Goal: Information Seeking & Learning: Learn about a topic

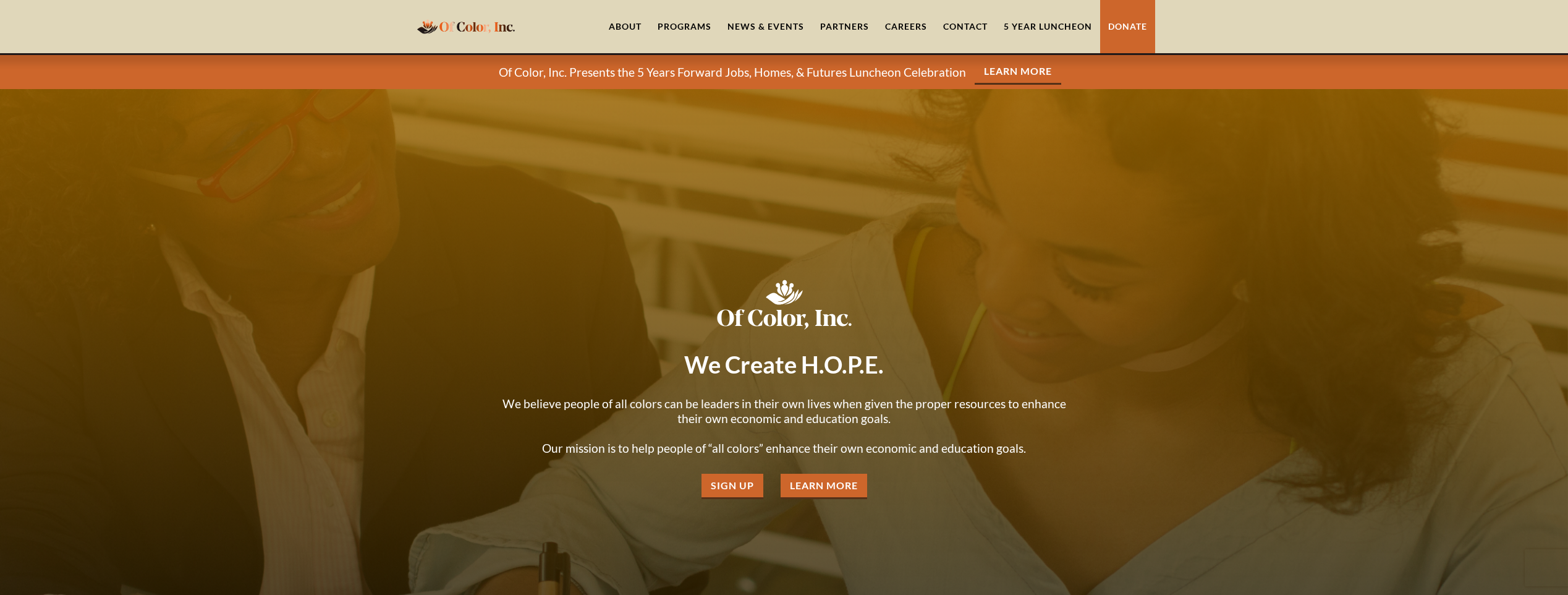
click at [847, 31] on link "Partners" at bounding box center [845, 26] width 65 height 53
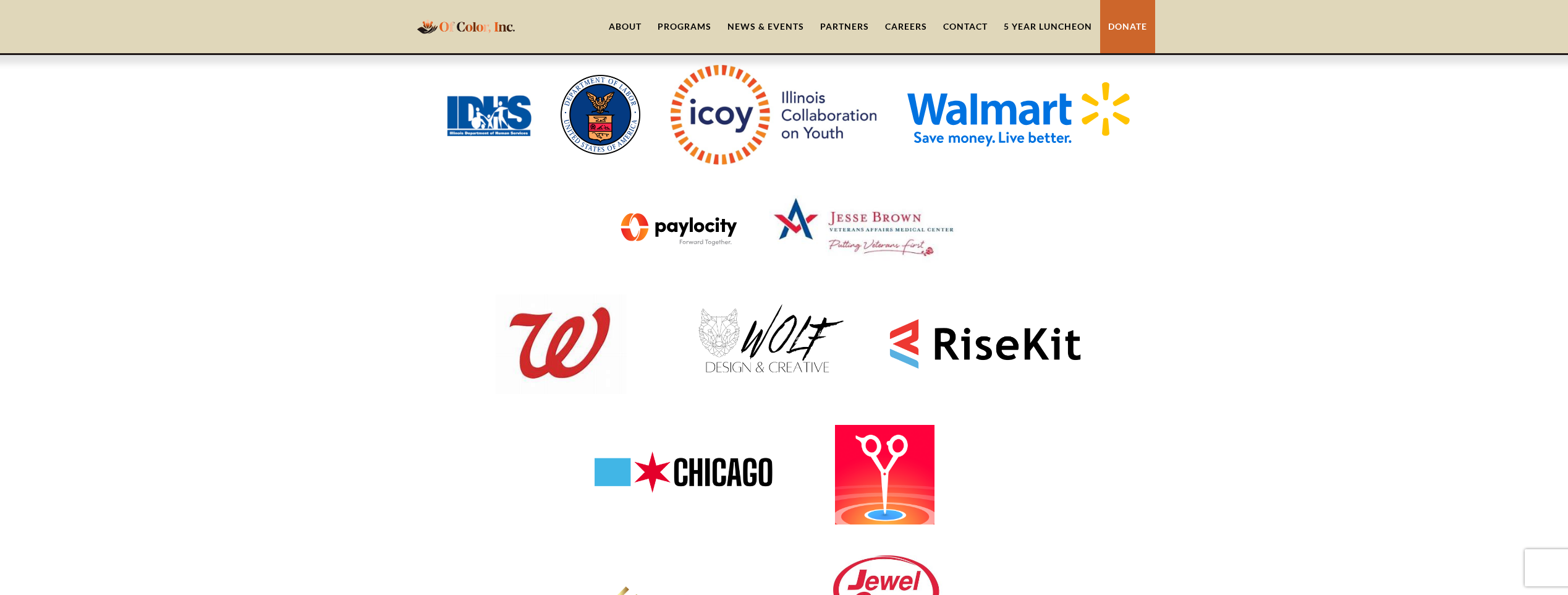
scroll to position [928, 0]
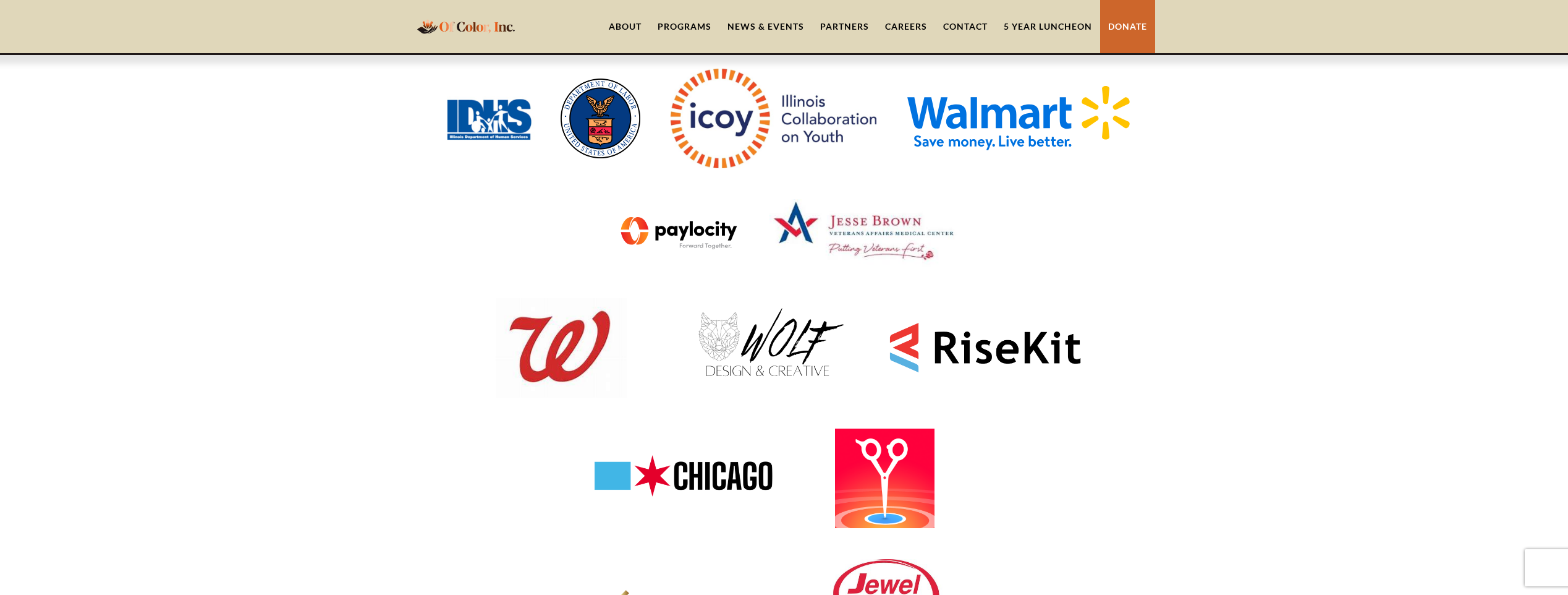
click at [910, 24] on link "Careers" at bounding box center [906, 26] width 58 height 53
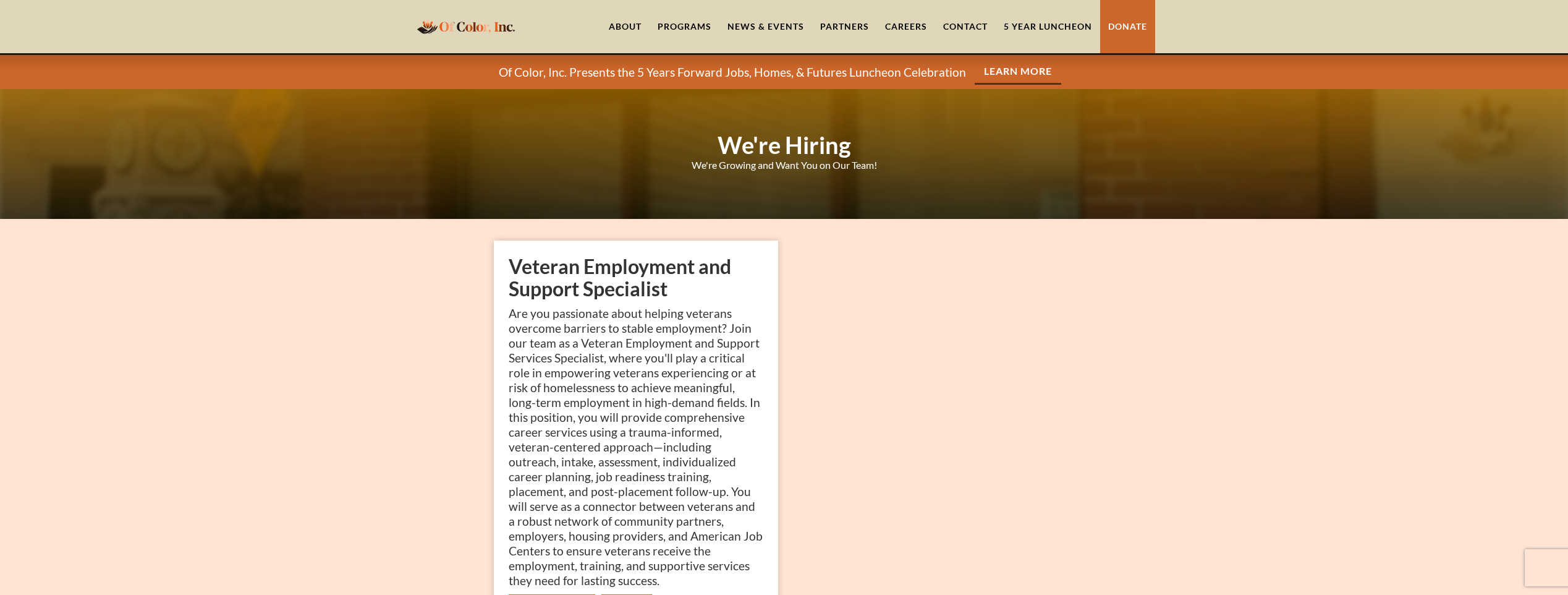
click at [956, 18] on link "Contact" at bounding box center [966, 26] width 61 height 53
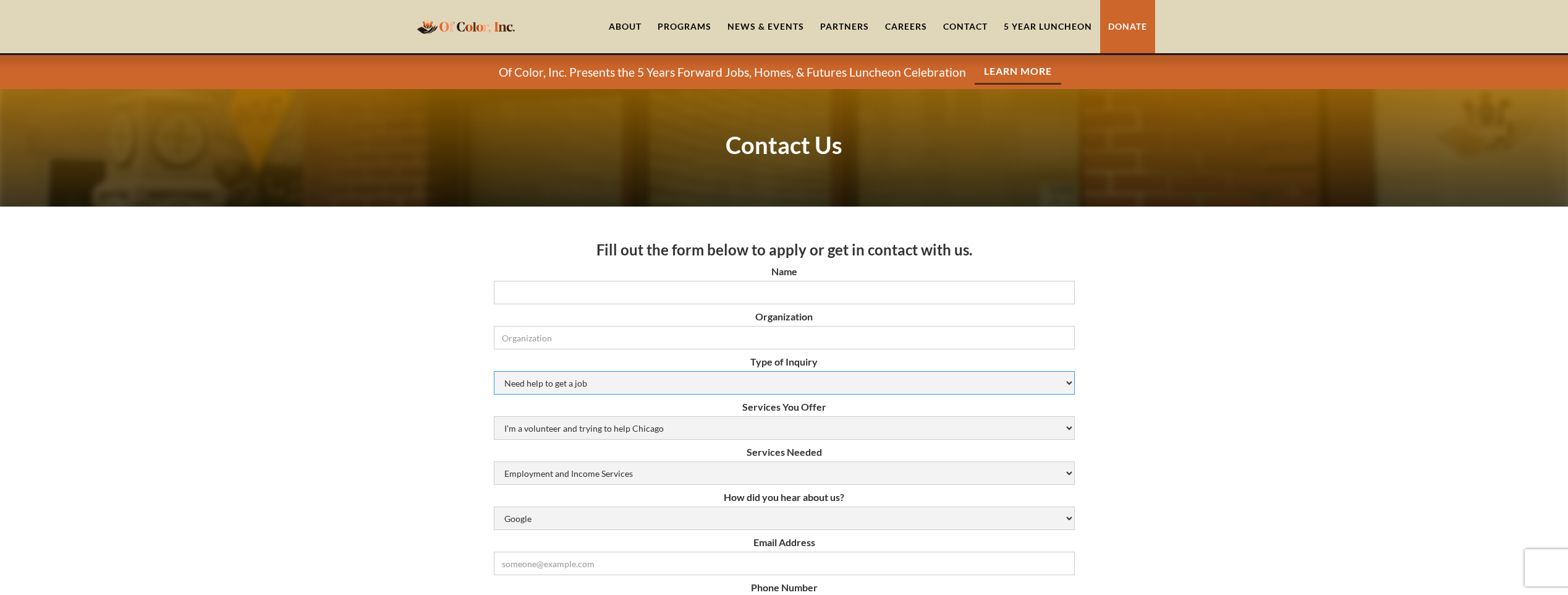
click at [1070, 388] on select "Need help to get a job Volunteer or Donation Partnership Other" at bounding box center [784, 382] width 581 height 23
click at [911, 23] on link "Careers" at bounding box center [906, 26] width 58 height 53
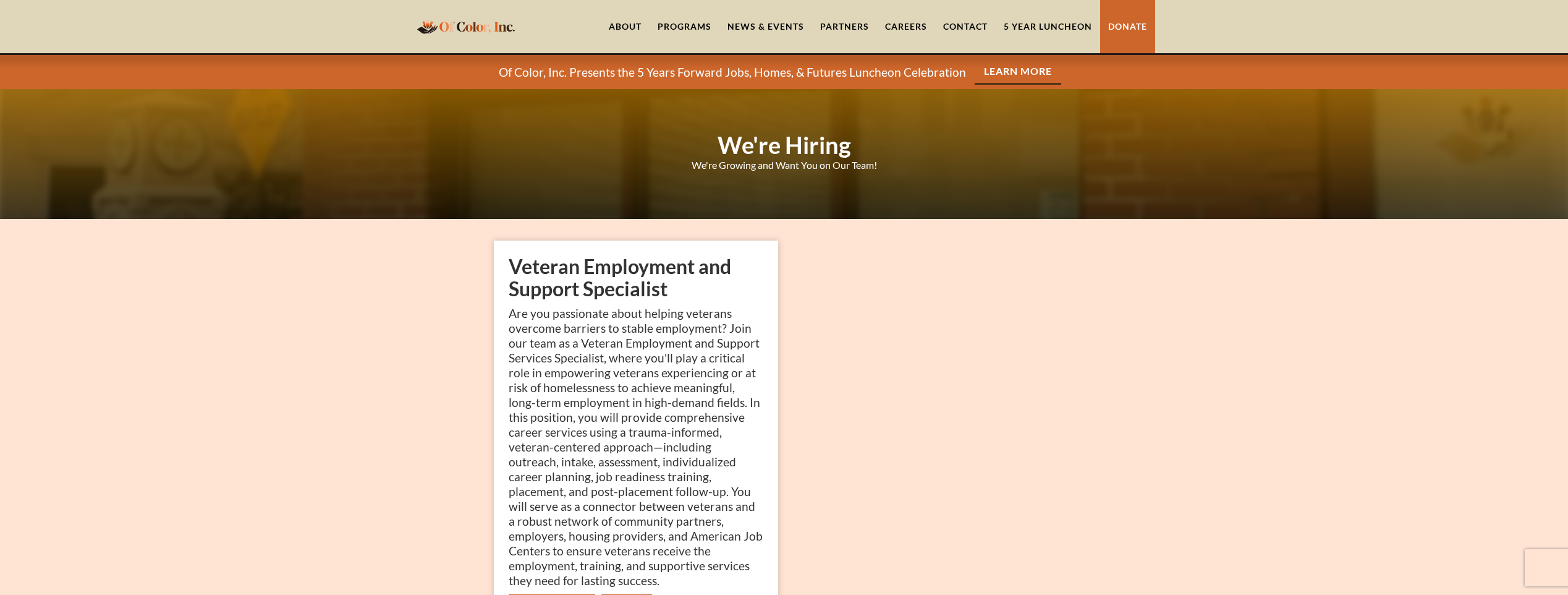
click at [859, 23] on link "Partners" at bounding box center [845, 26] width 65 height 53
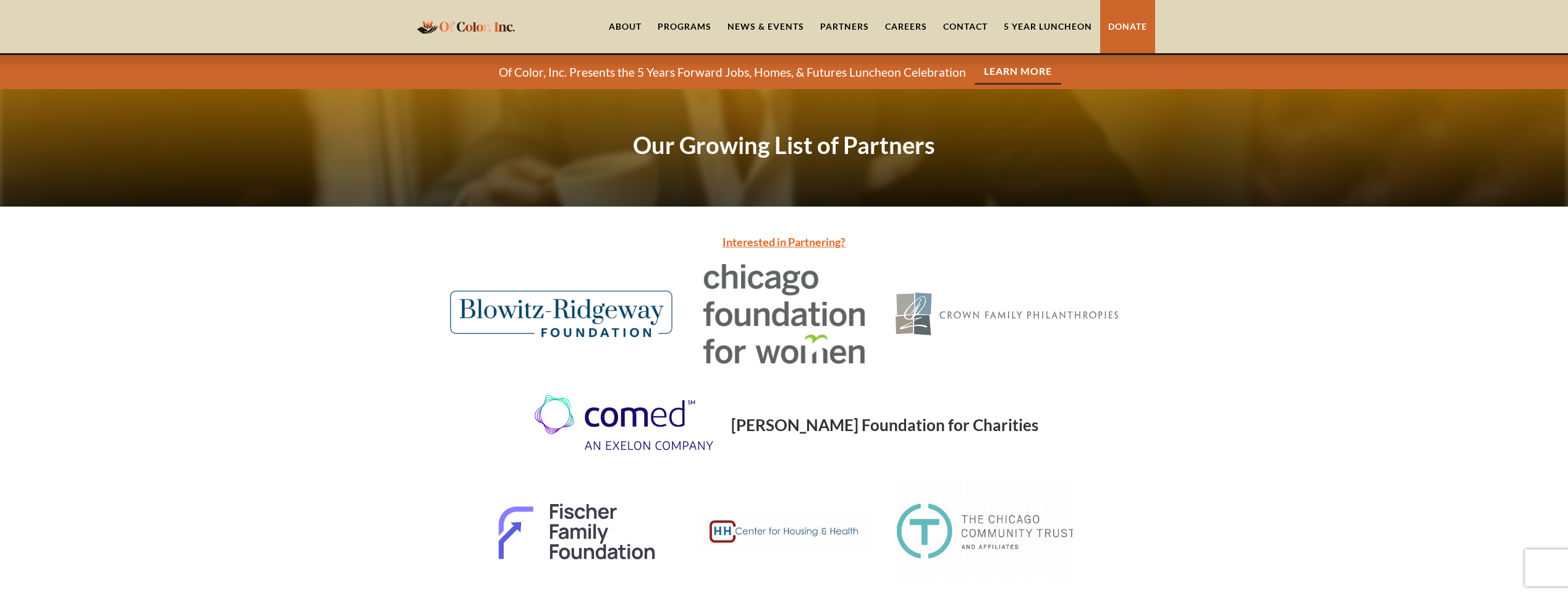
click at [750, 31] on link "News & Events" at bounding box center [765, 26] width 93 height 53
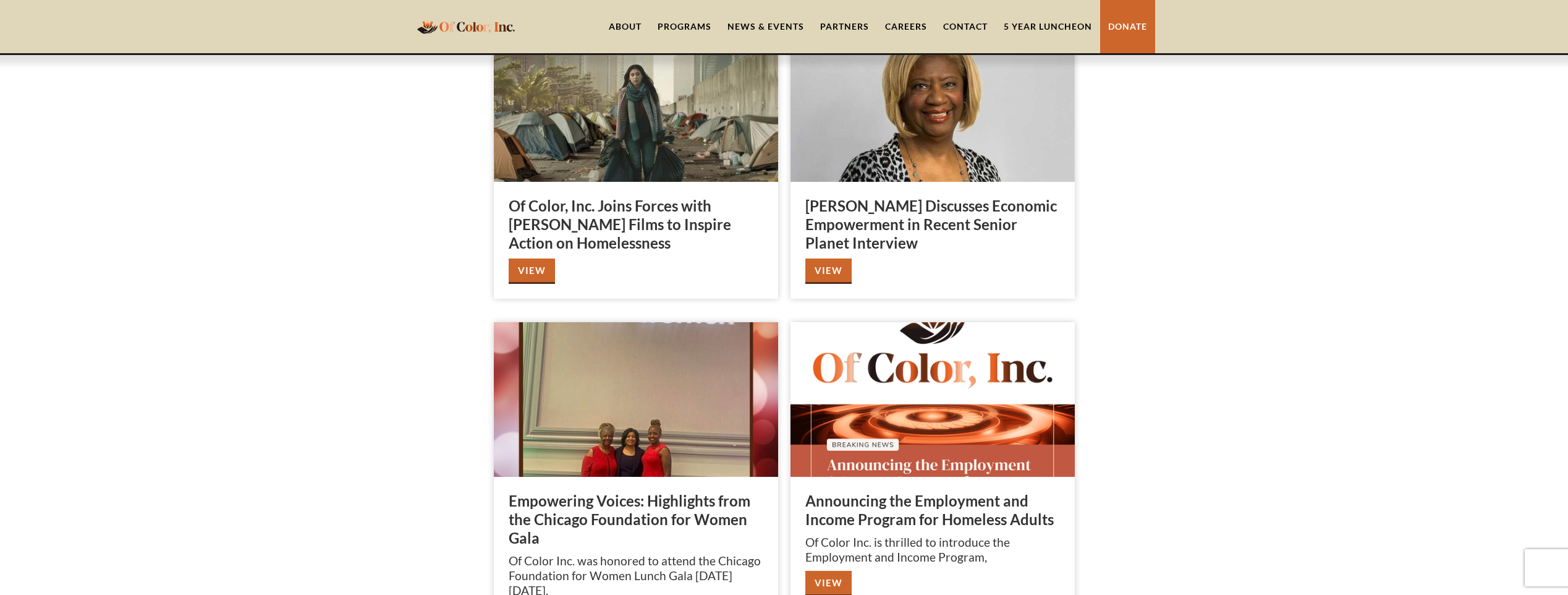
scroll to position [495, 0]
click at [626, 441] on img at bounding box center [636, 398] width 285 height 154
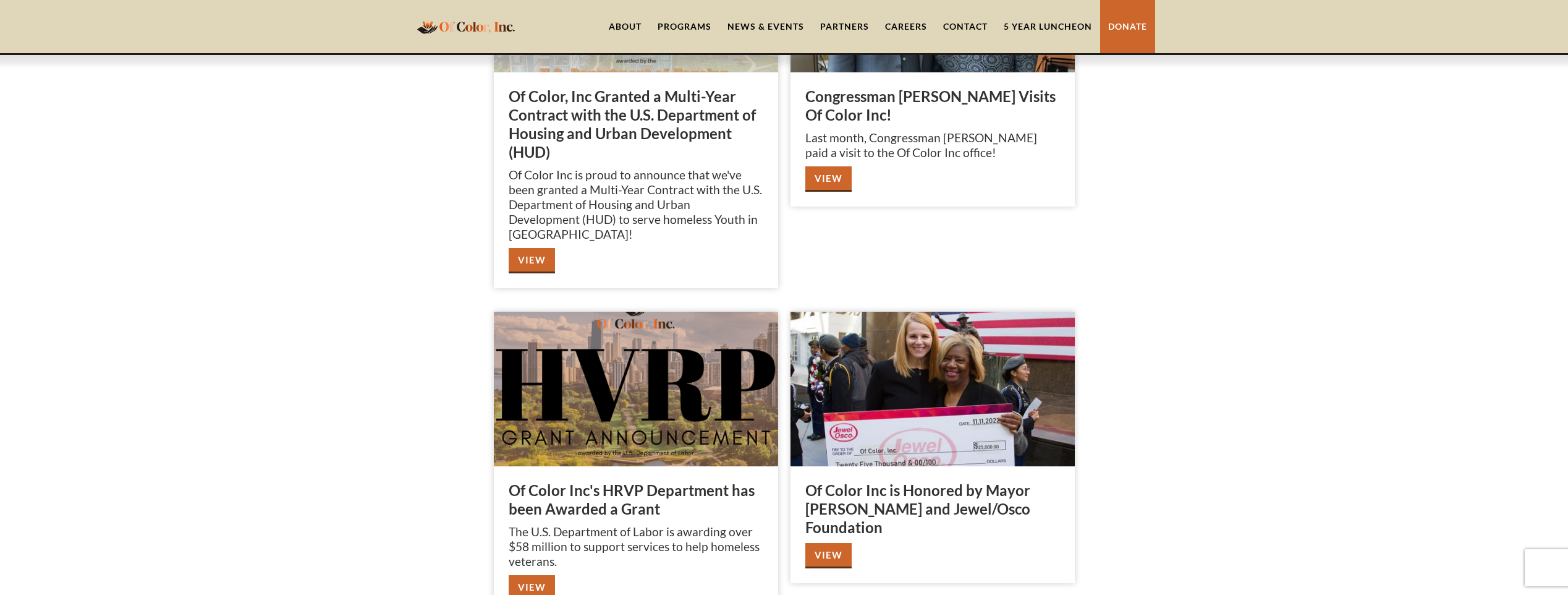
scroll to position [1608, 0]
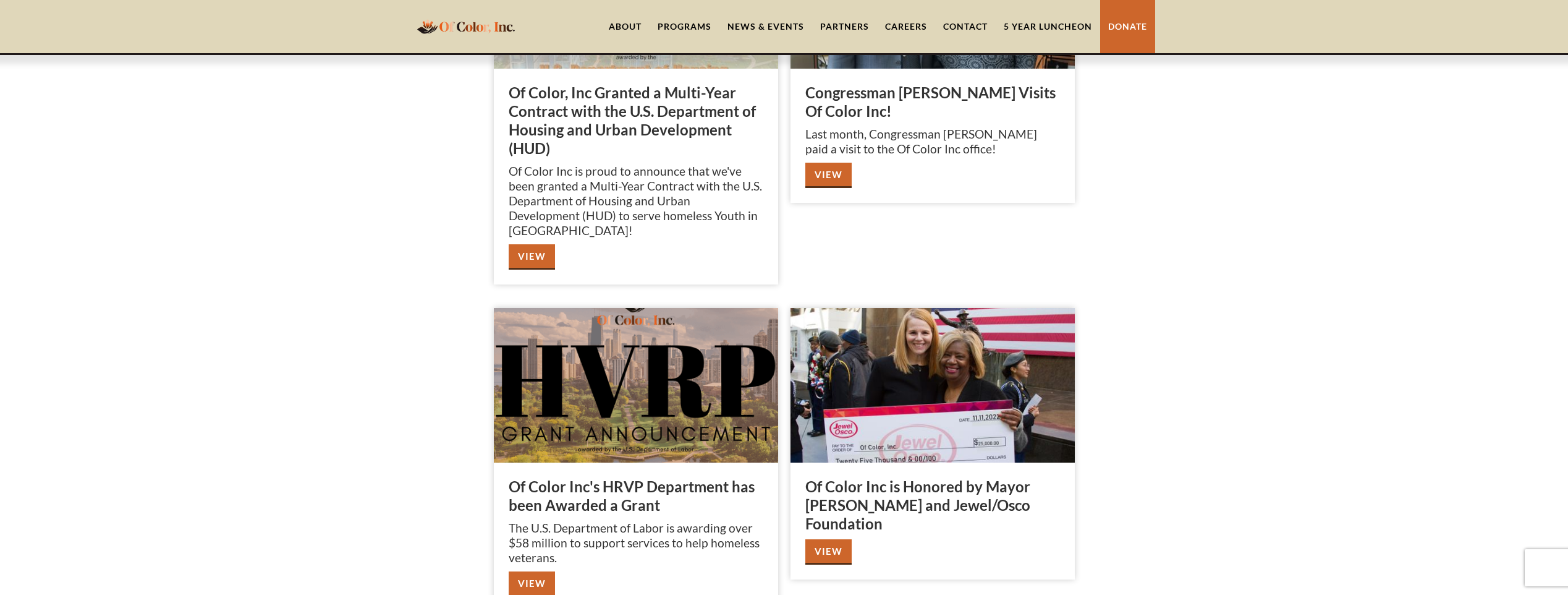
click at [544, 572] on link "View" at bounding box center [532, 584] width 46 height 26
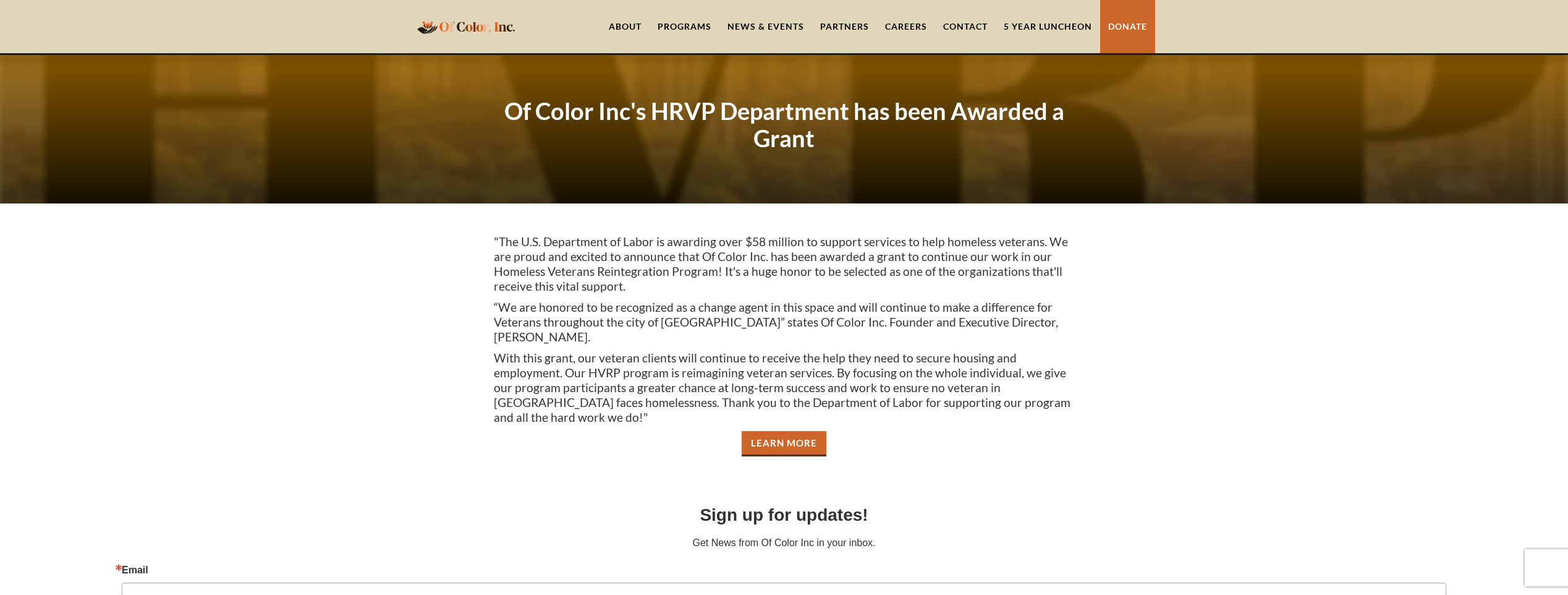
click at [1044, 30] on link "5 Year Luncheon" at bounding box center [1048, 26] width 105 height 53
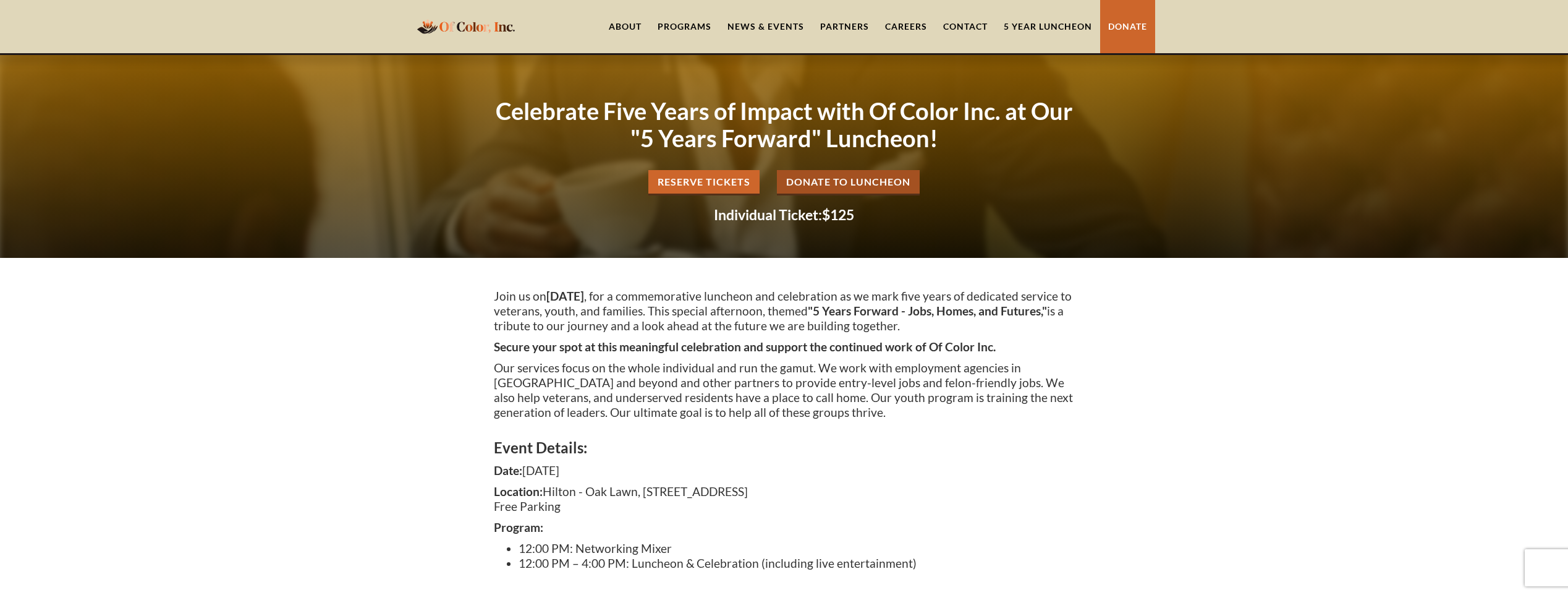
click at [959, 37] on link "Contact" at bounding box center [966, 26] width 61 height 53
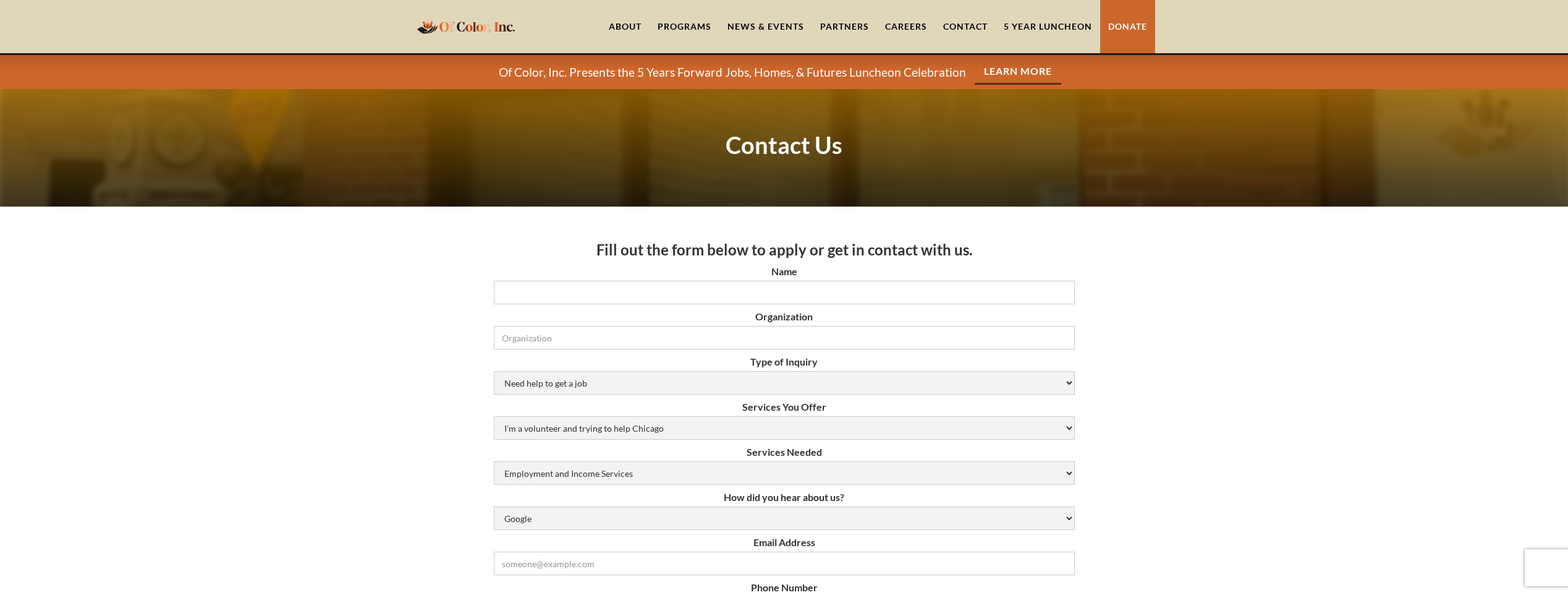
click at [910, 35] on link "Careers" at bounding box center [906, 26] width 58 height 53
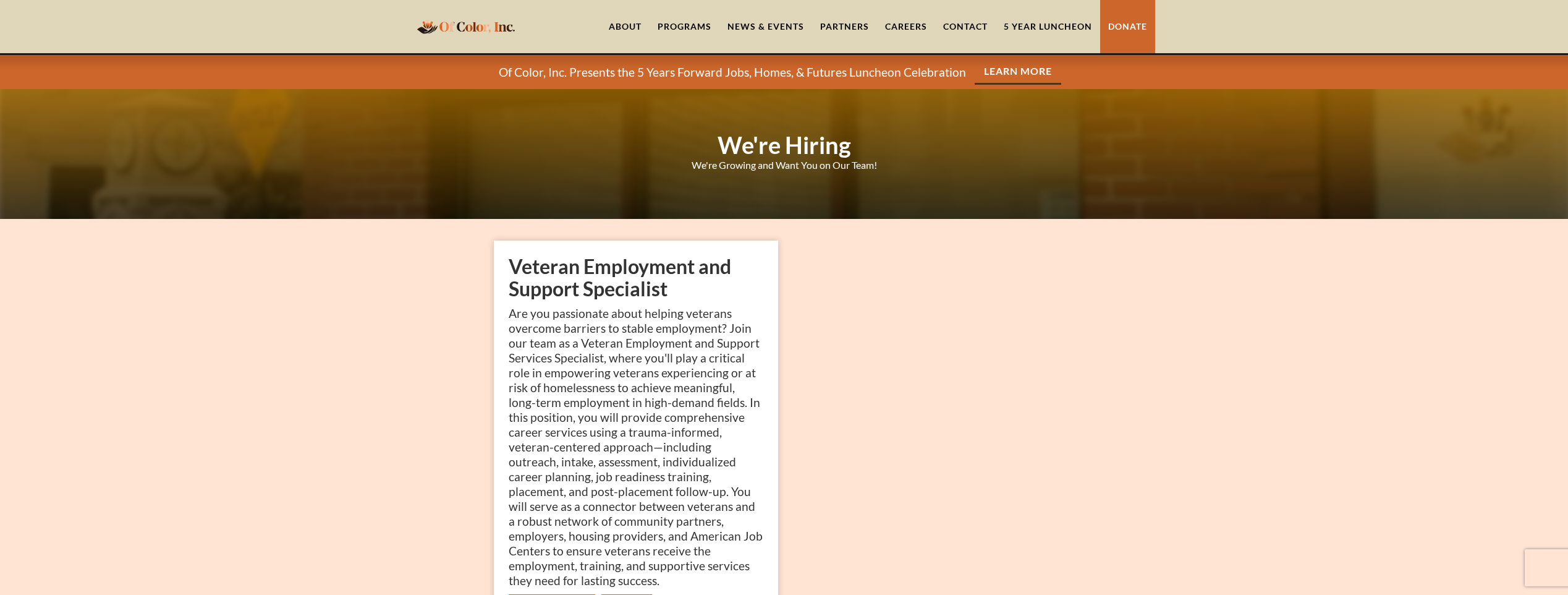
click at [762, 26] on link "News & Events" at bounding box center [765, 26] width 93 height 53
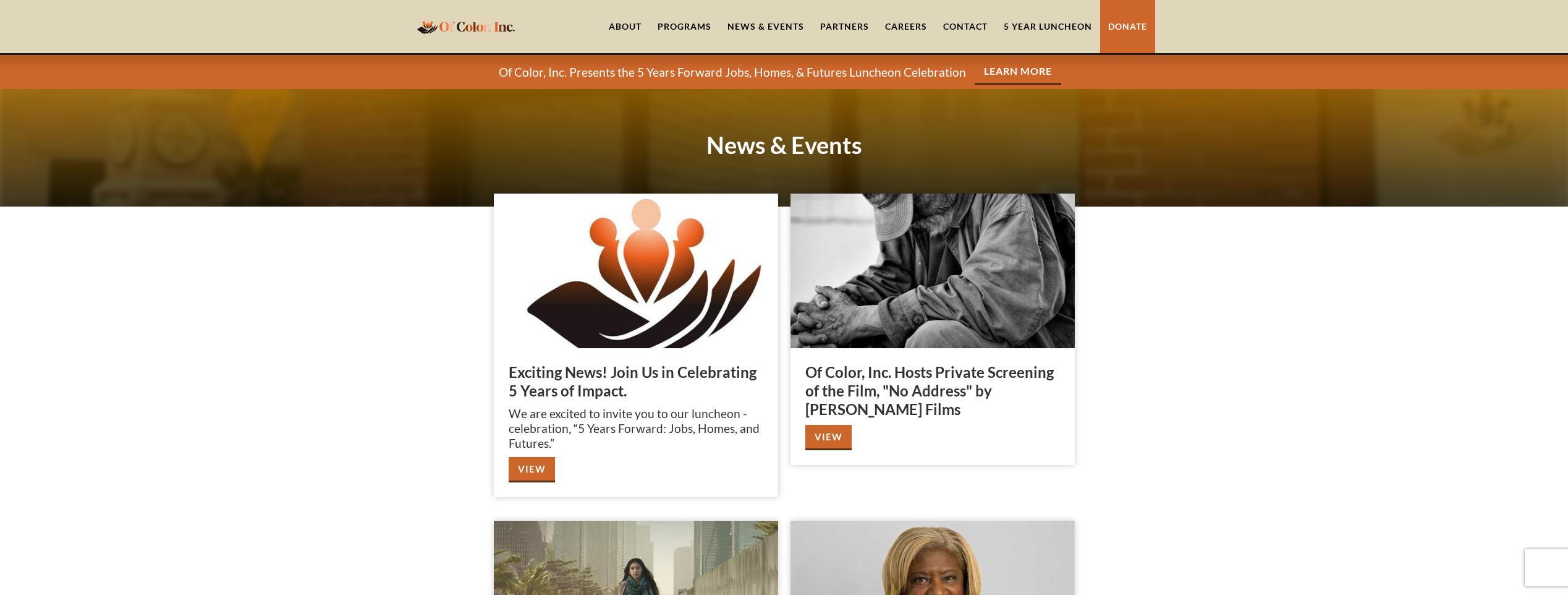
click at [689, 32] on div "Programs" at bounding box center [685, 26] width 54 height 12
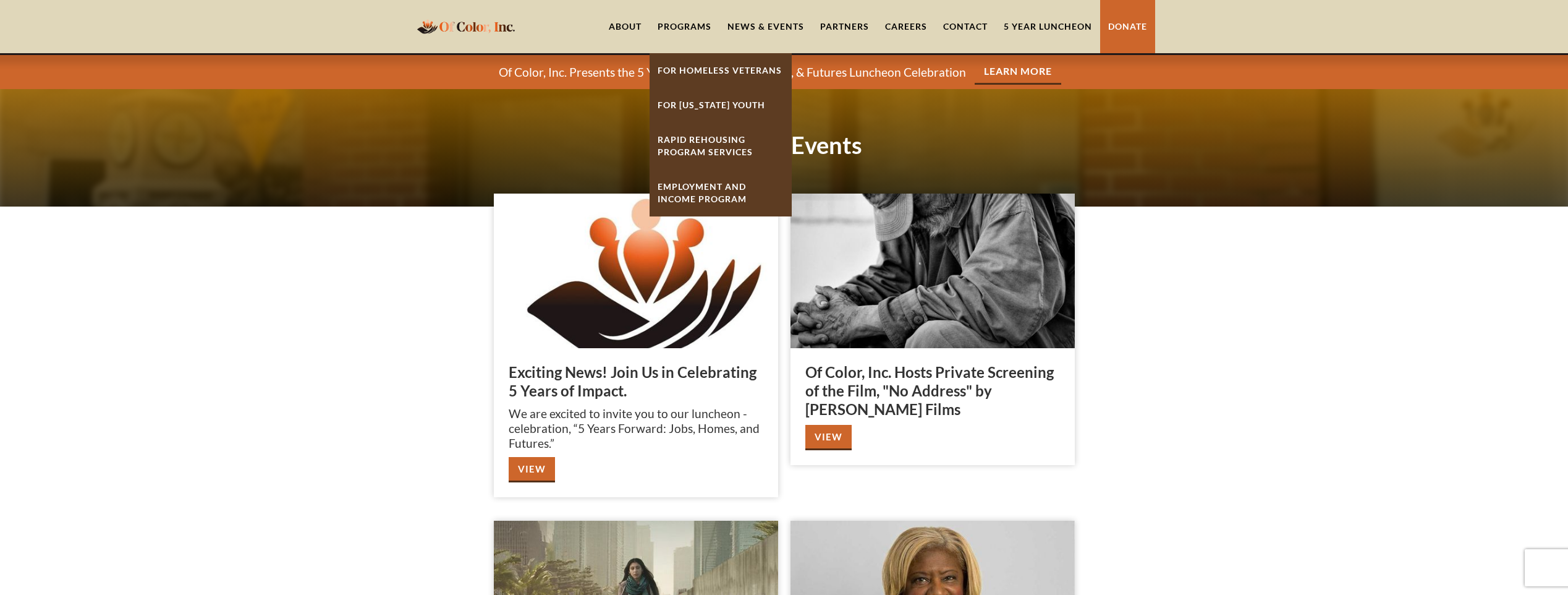
click at [680, 62] on link "For Homeless Veterans" at bounding box center [721, 70] width 142 height 35
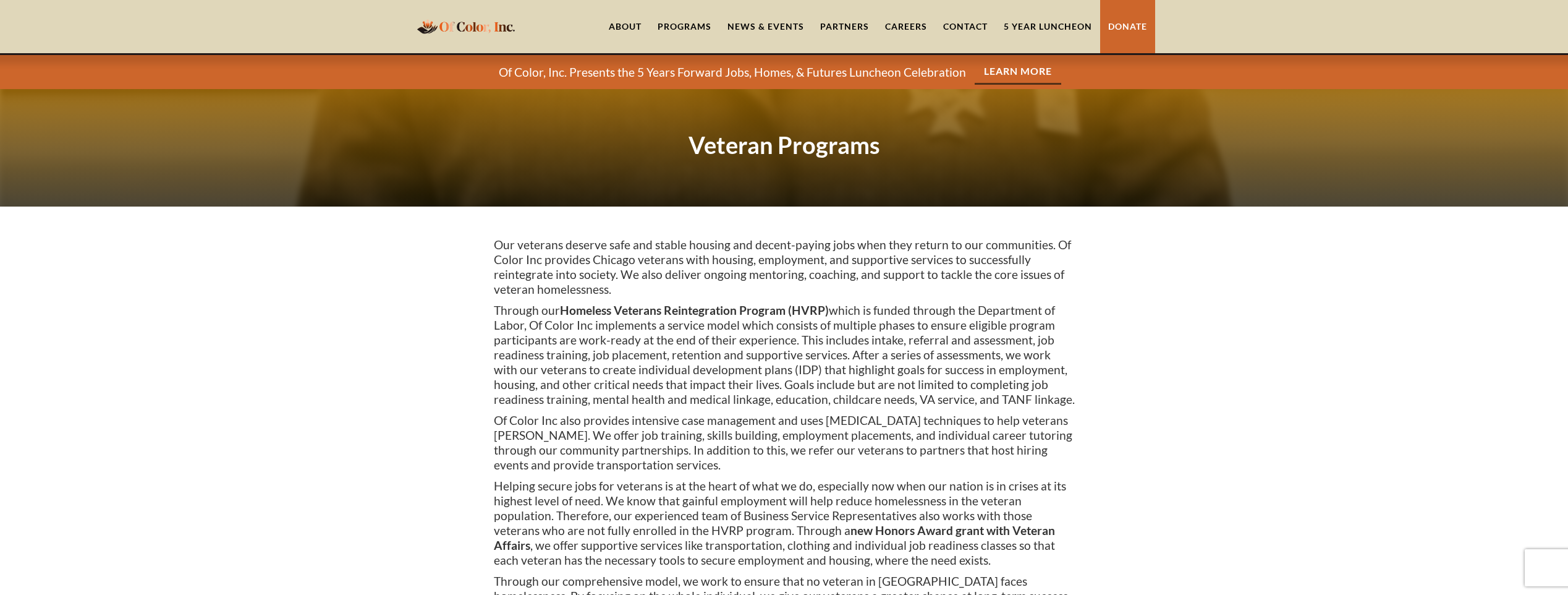
click at [675, 24] on div "Programs" at bounding box center [685, 26] width 54 height 12
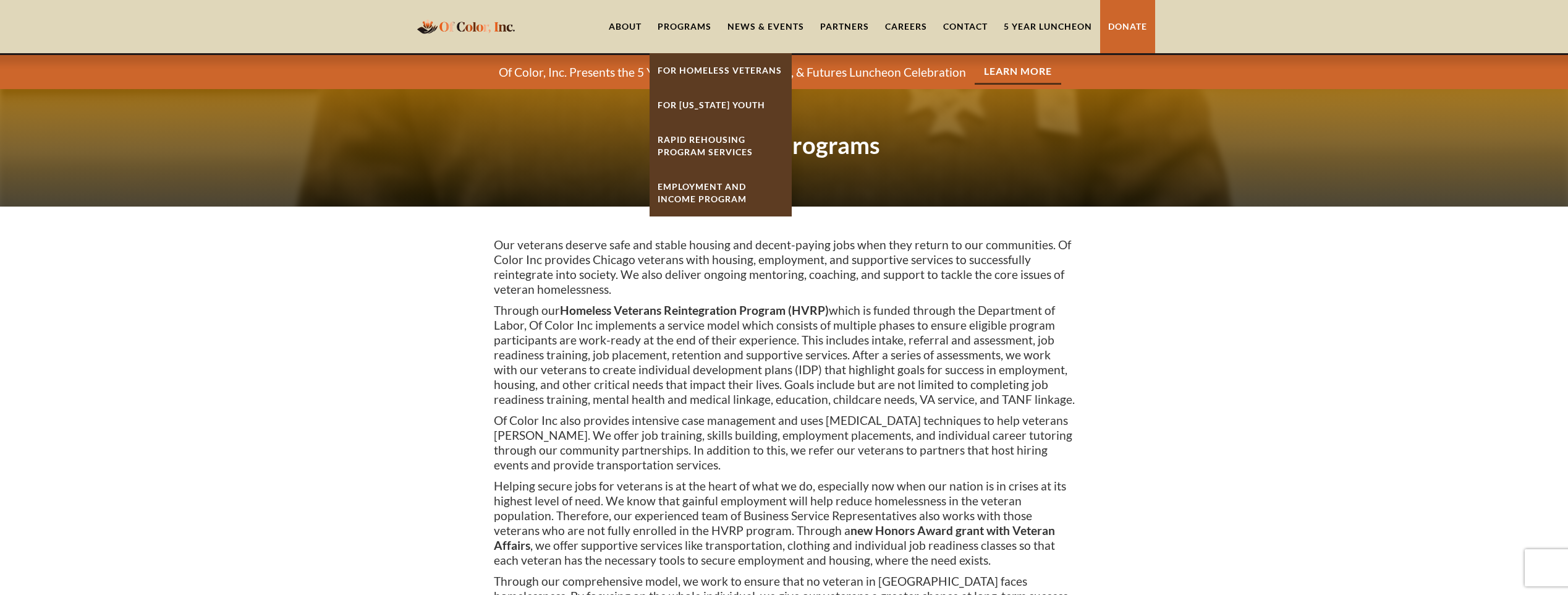
click at [670, 103] on link "For [US_STATE] Youth" at bounding box center [721, 105] width 142 height 35
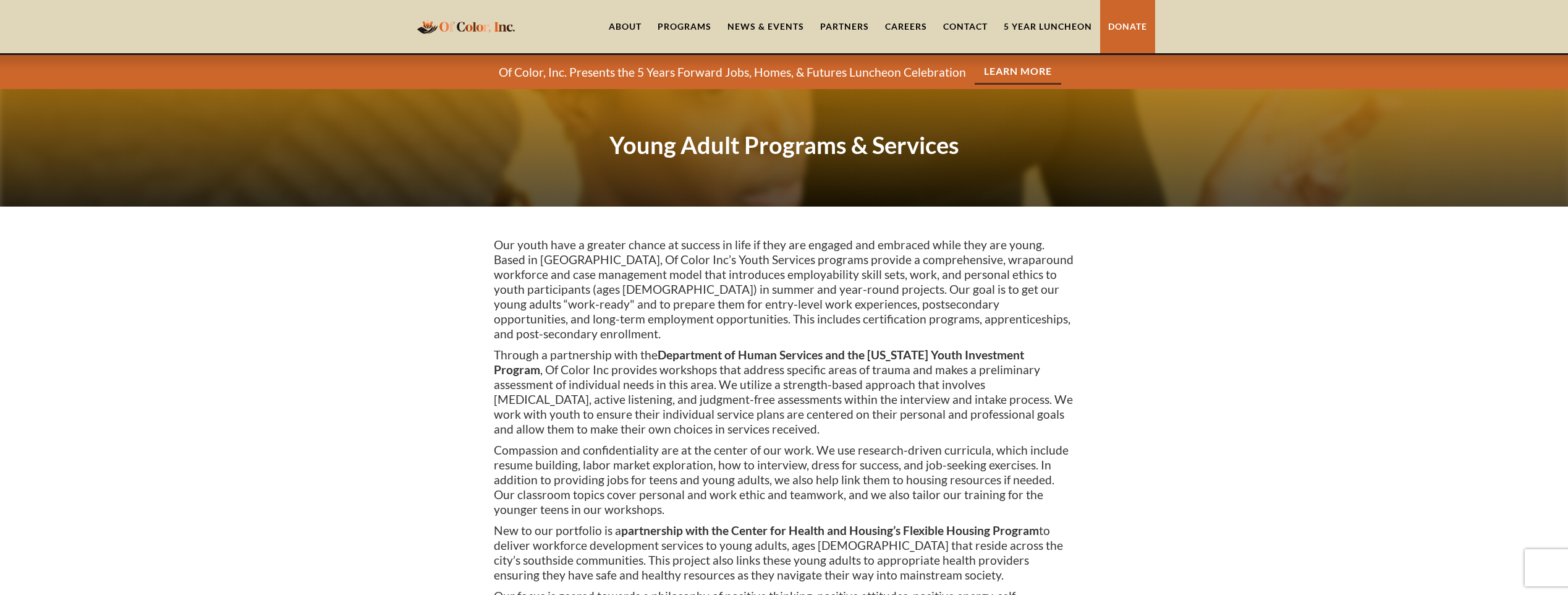
click at [665, 28] on div "Programs" at bounding box center [685, 26] width 54 height 12
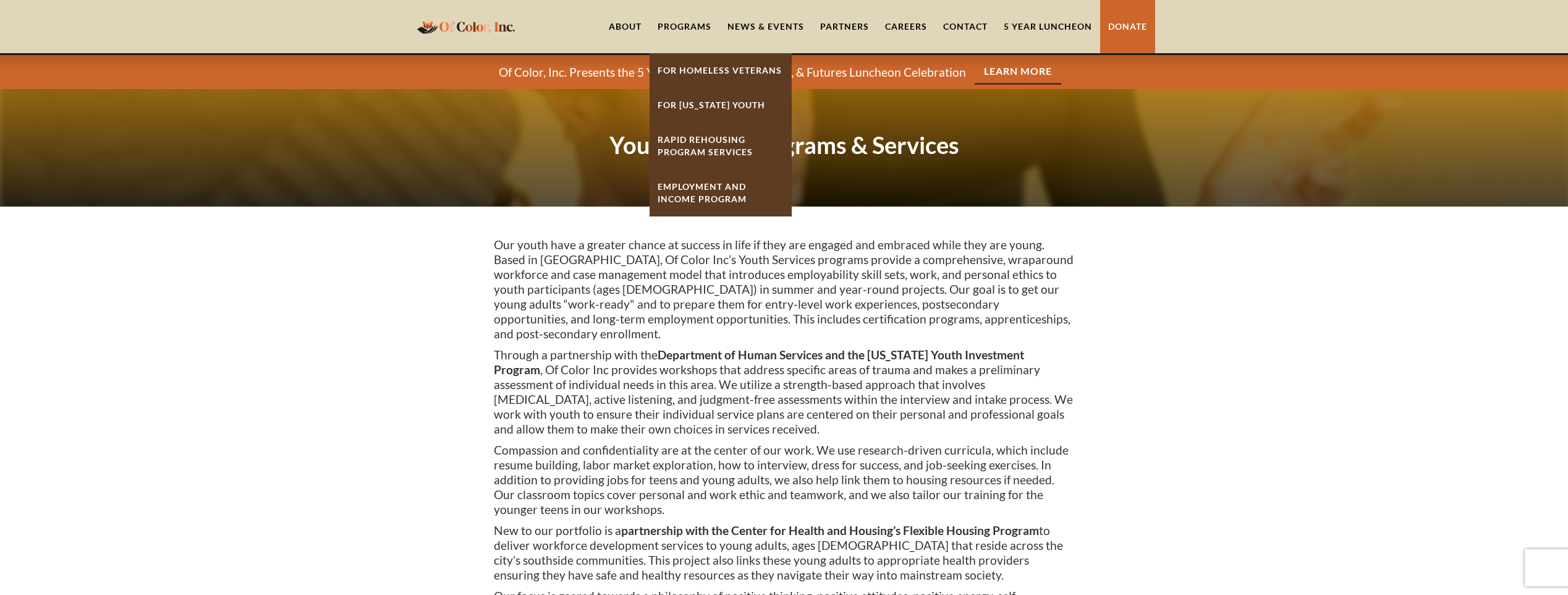
click at [696, 147] on strong "Rapid ReHousing Program Services" at bounding box center [705, 145] width 95 height 23
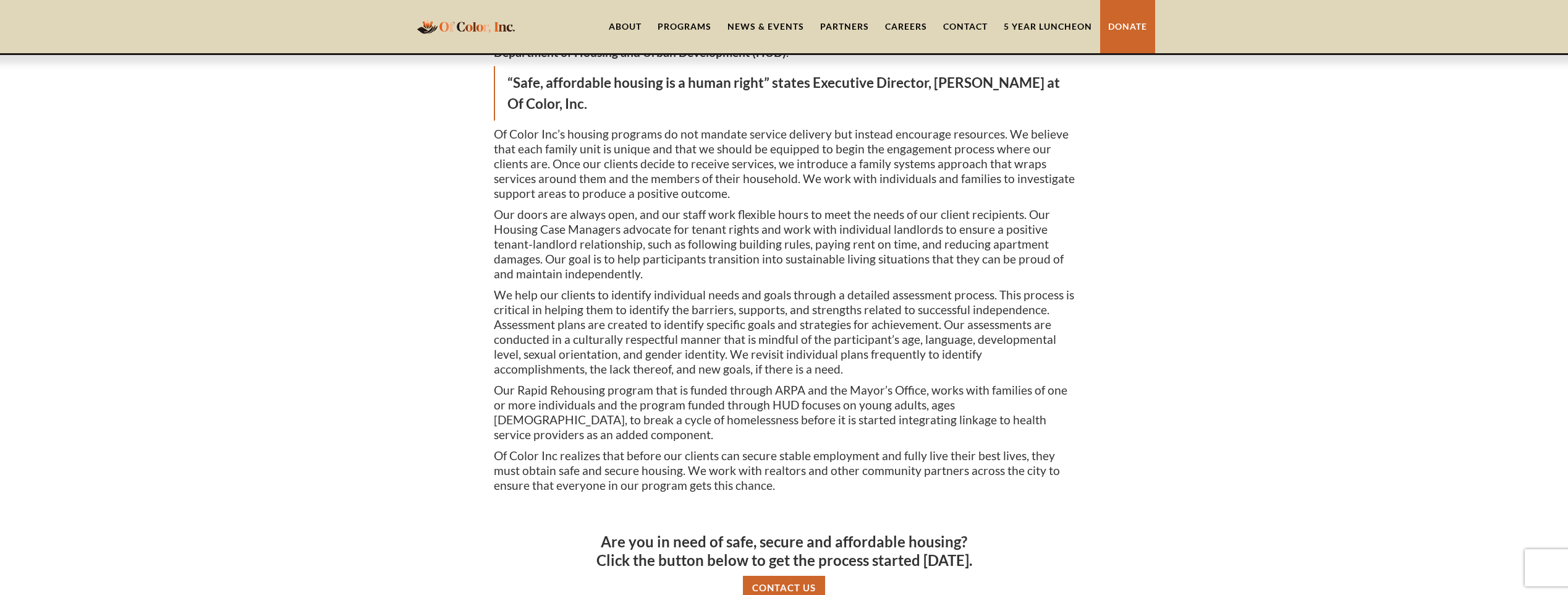
scroll to position [310, 0]
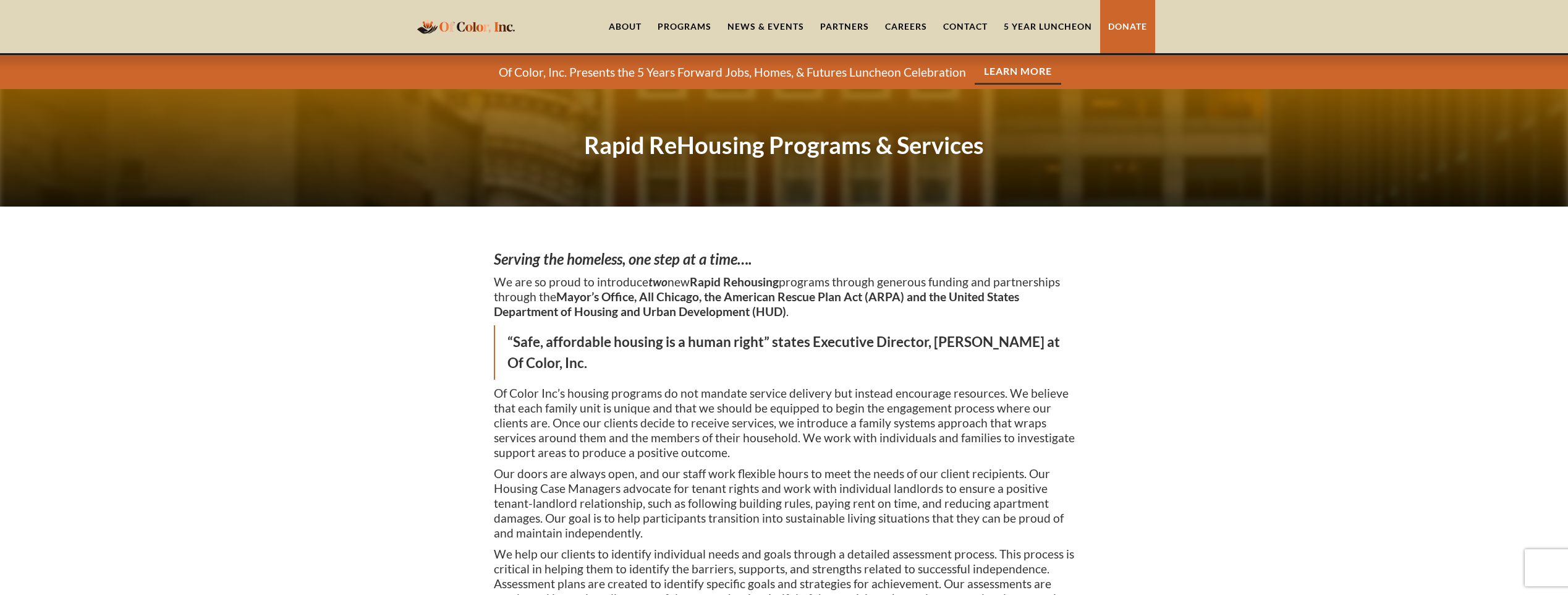
scroll to position [310, 0]
